Goal: Task Accomplishment & Management: Complete application form

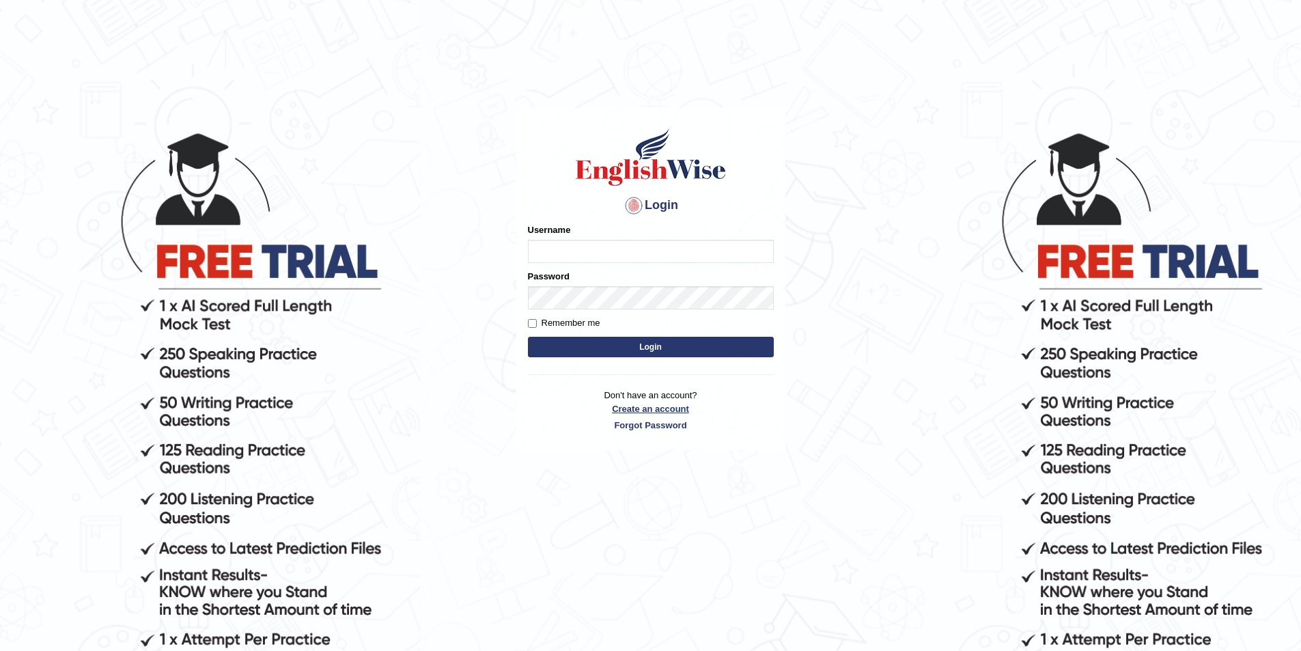
click at [639, 407] on link "Create an account" at bounding box center [651, 408] width 246 height 13
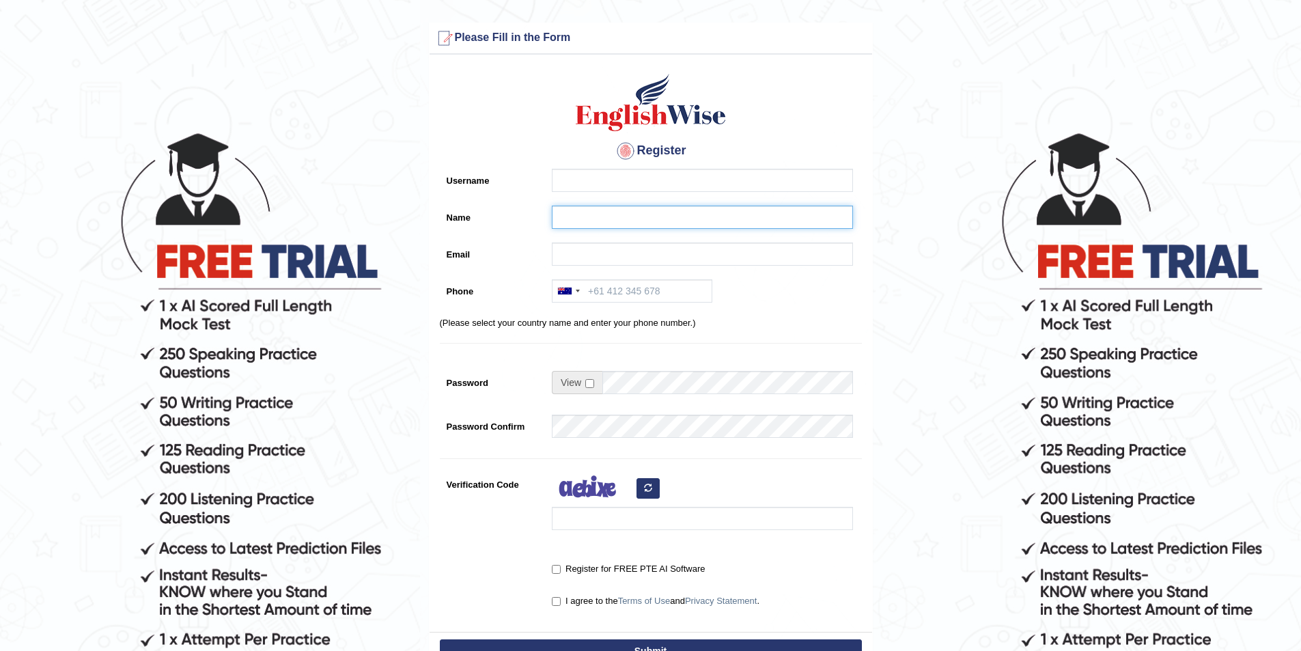
click at [566, 214] on input "Name" at bounding box center [702, 217] width 301 height 23
paste input "Abigail Annor"
type input "Abigail Annor"
click at [571, 183] on input "Username" at bounding box center [702, 180] width 301 height 23
click at [583, 255] on input "Email" at bounding box center [702, 254] width 301 height 23
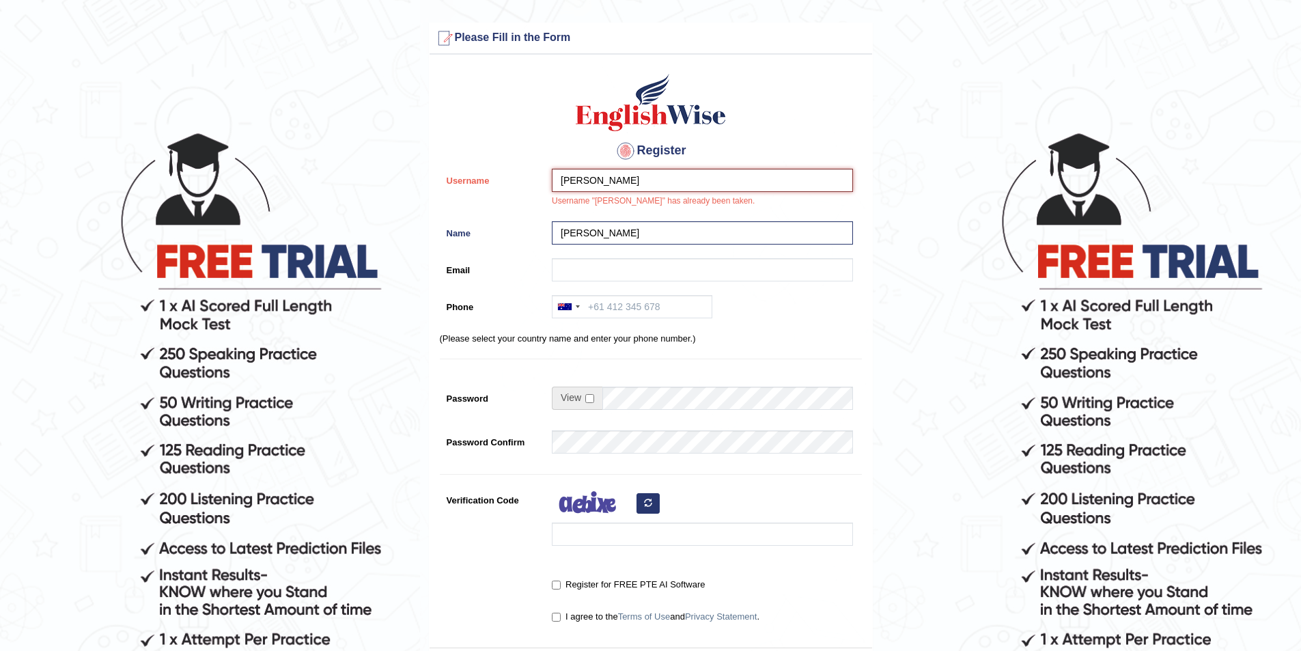
click at [587, 176] on input "abigail_parramatta" at bounding box center [702, 180] width 301 height 23
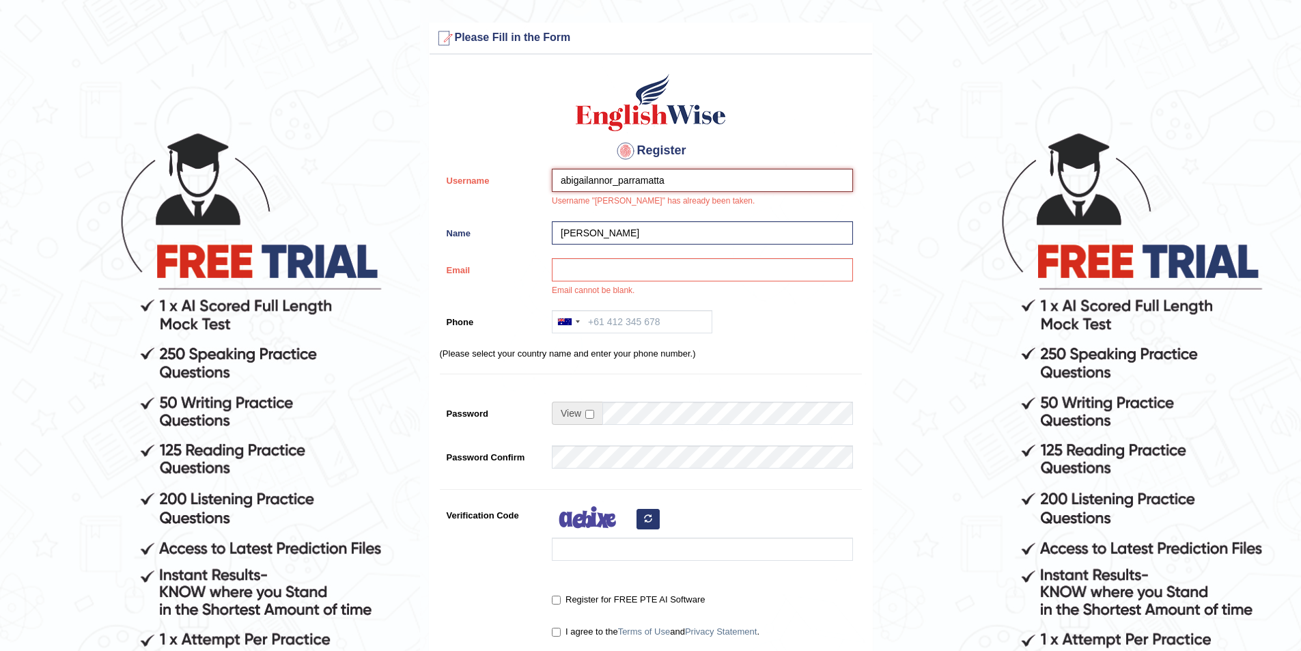
type input "abigailannor_parramatta"
click at [570, 262] on input "Email" at bounding box center [702, 269] width 301 height 23
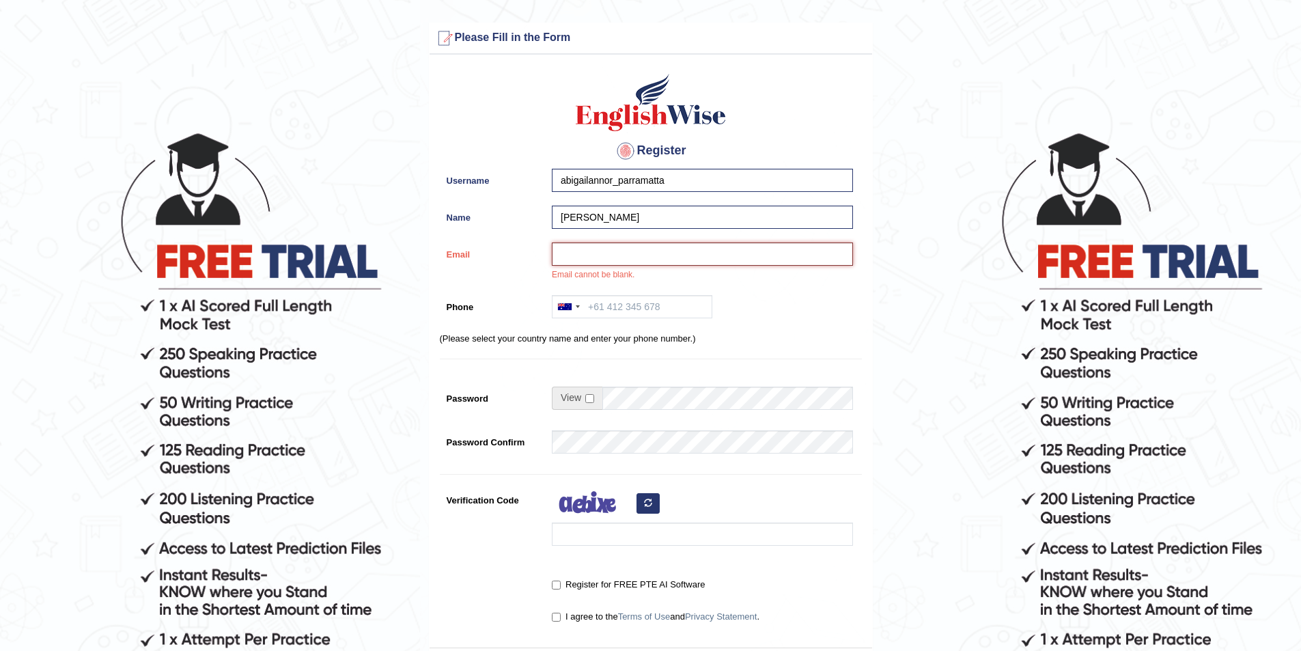
paste input "abigailannor64@gmail.com"
type input "abigailannor64@gmail.com"
click at [678, 301] on input "Phone" at bounding box center [632, 306] width 161 height 23
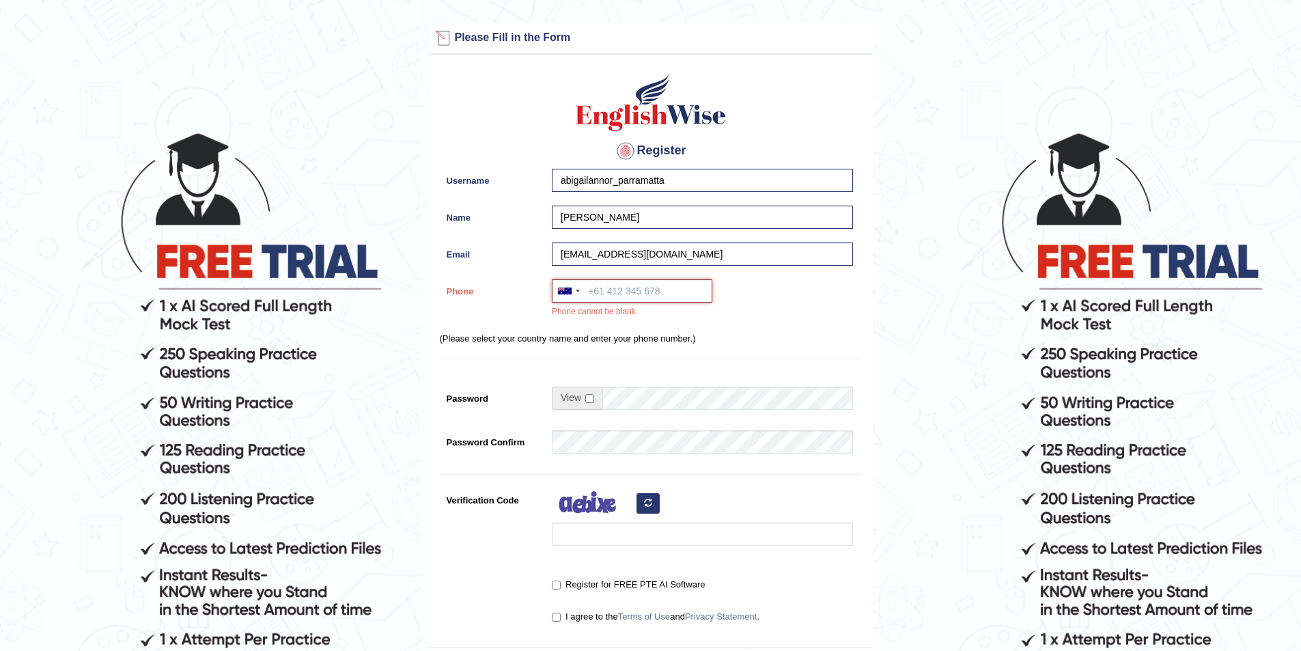
paste input "0455 670 273"
type input "0455 670 273"
click at [589, 393] on span at bounding box center [577, 398] width 51 height 23
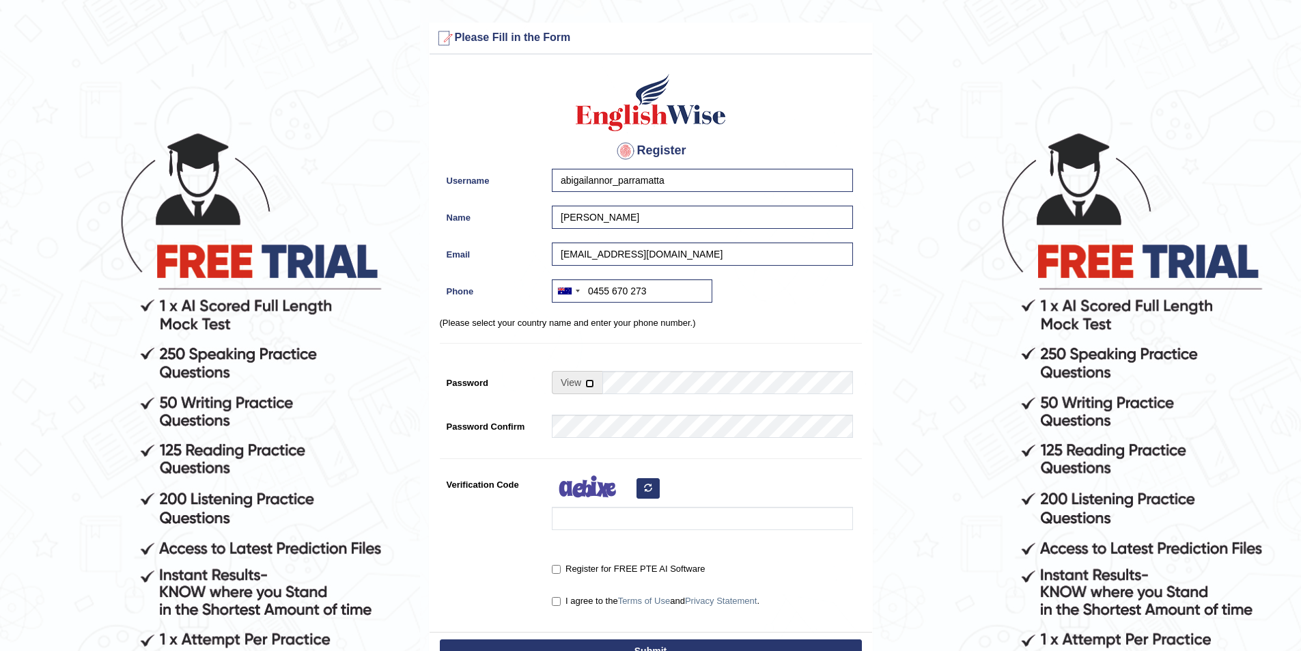
click at [590, 386] on input "checkbox" at bounding box center [589, 383] width 9 height 9
checkbox input "true"
click at [625, 382] on input "Password" at bounding box center [728, 382] width 251 height 23
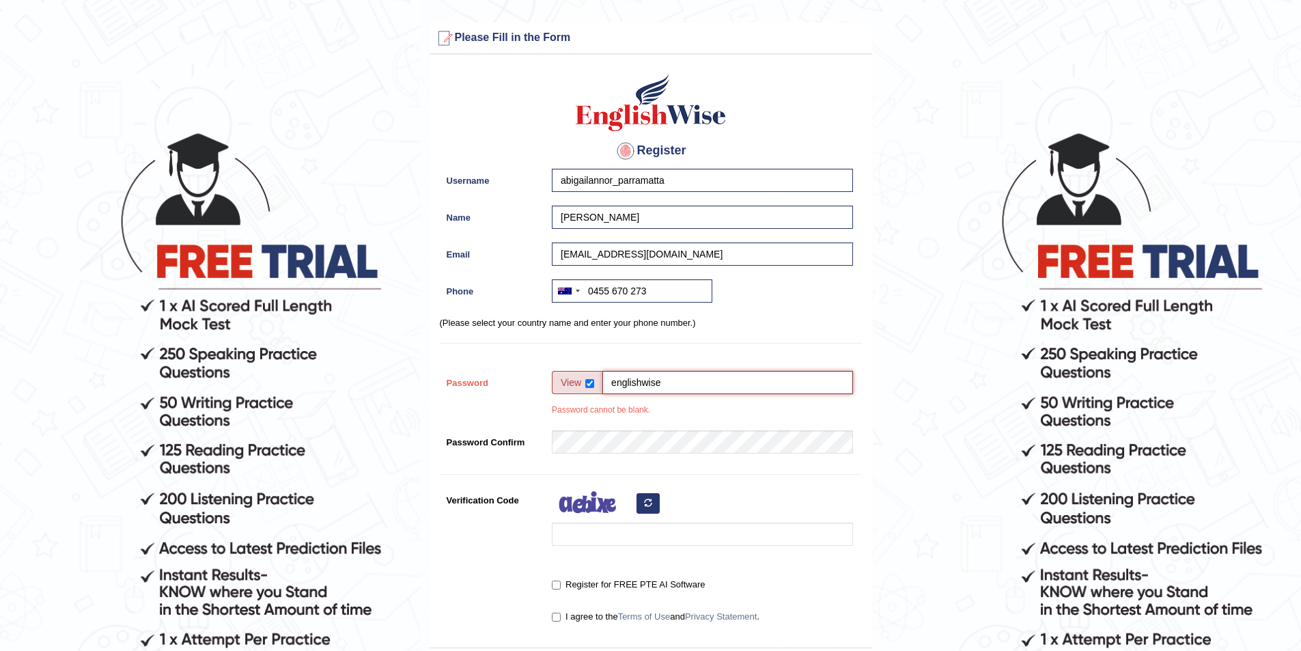
type input "englishwise"
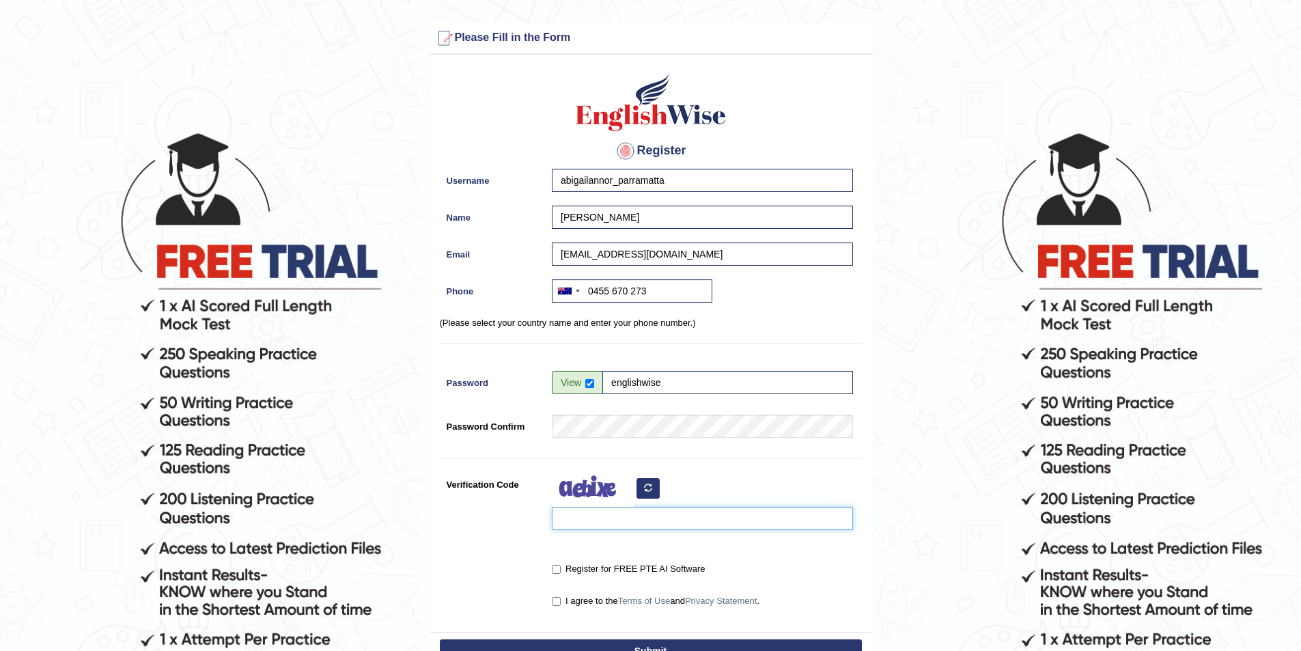
click at [582, 522] on input "Verification Code" at bounding box center [702, 518] width 301 height 23
type input "zabume"
click at [557, 566] on input "Register for FREE PTE AI Software" at bounding box center [556, 569] width 9 height 9
checkbox input "true"
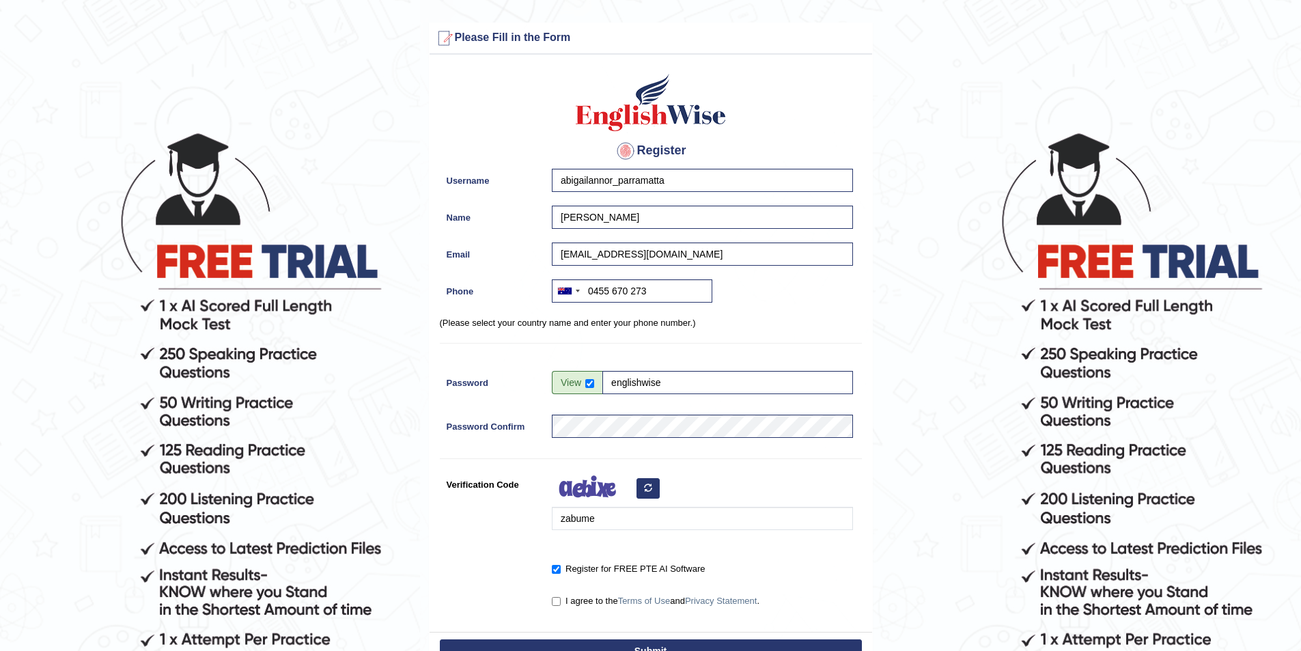
click at [557, 594] on label "I agree to the Terms of Use and Privacy Statement ." at bounding box center [656, 601] width 208 height 14
click at [557, 597] on input "I agree to the Terms of Use and Privacy Statement ." at bounding box center [556, 601] width 9 height 9
checkbox input "true"
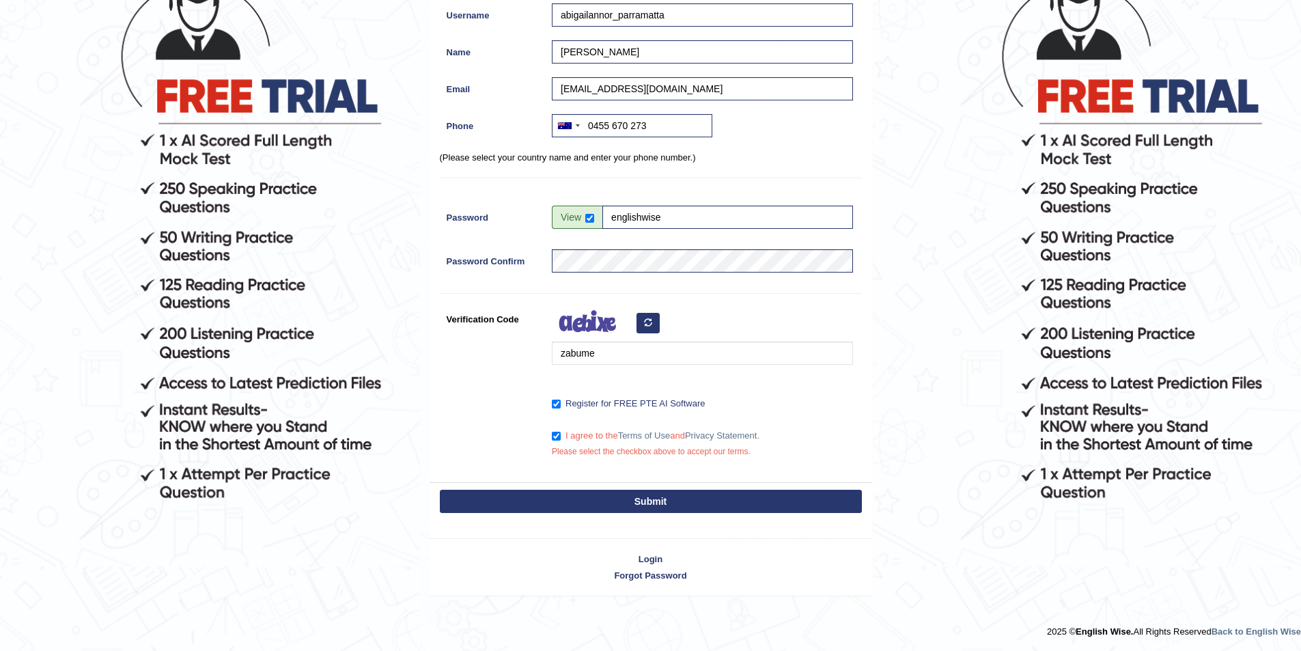
click at [610, 504] on button "Submit" at bounding box center [651, 501] width 422 height 23
type input "+61455670273"
